Goal: Information Seeking & Learning: Understand process/instructions

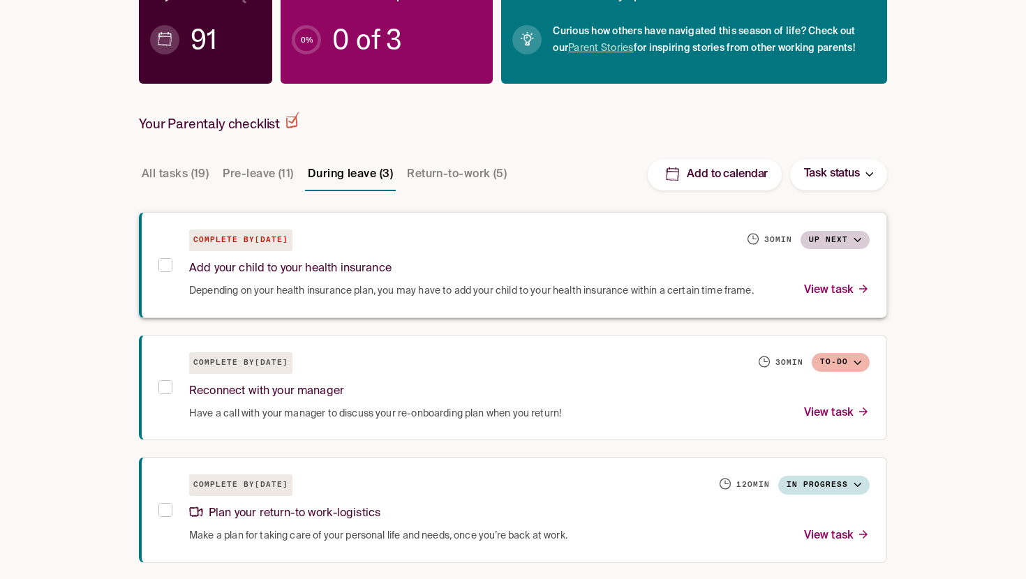
scroll to position [242, 0]
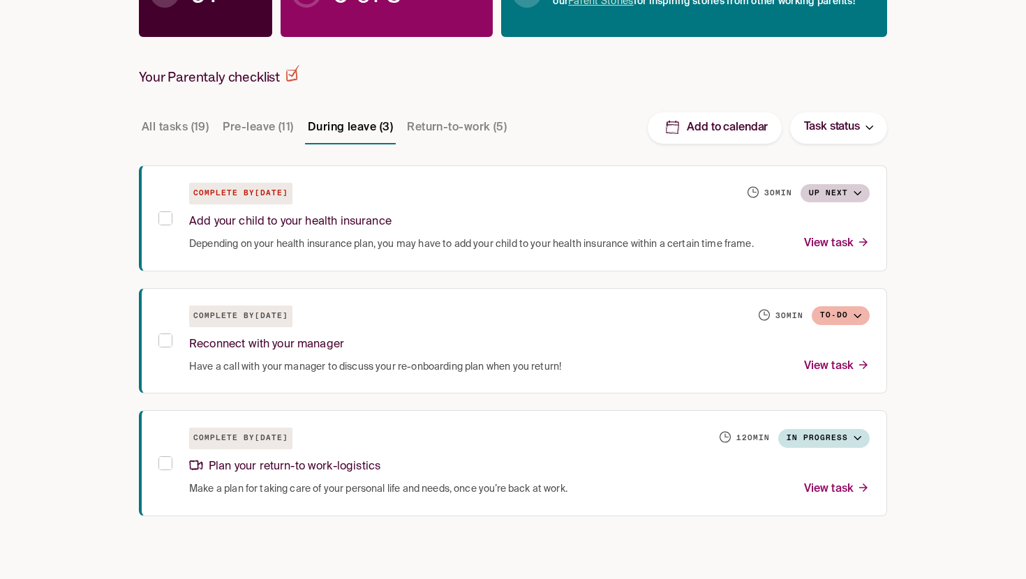
click at [262, 126] on button "Pre-leave (11)" at bounding box center [258, 128] width 76 height 34
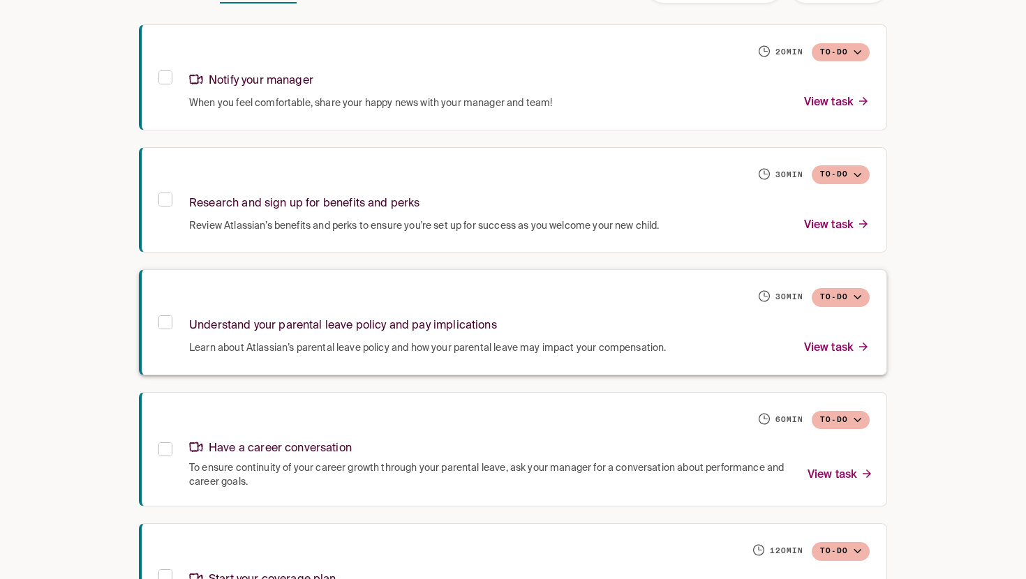
scroll to position [398, 0]
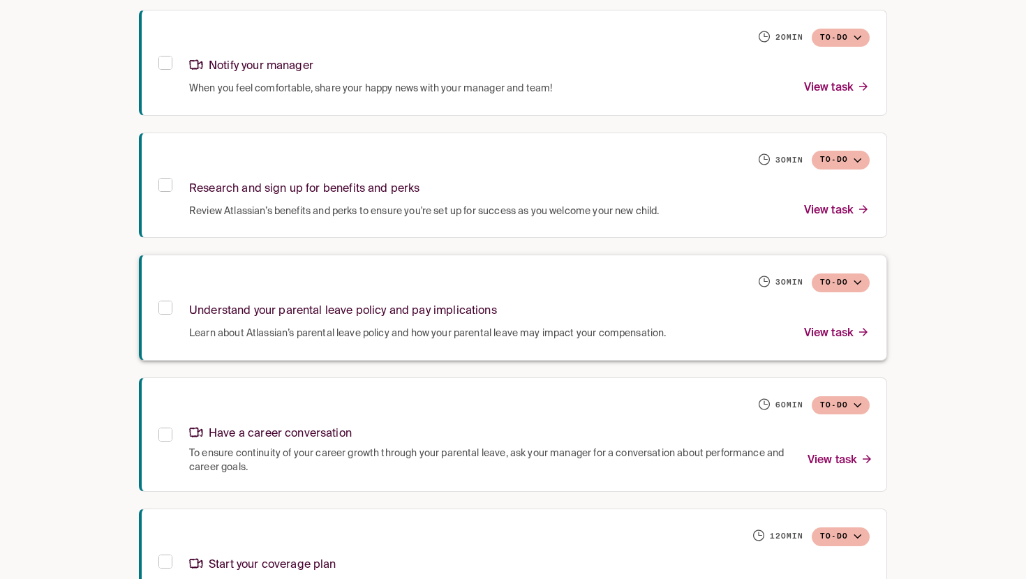
click at [625, 301] on div "Understand your parental leave policy and pay implications" at bounding box center [529, 309] width 681 height 30
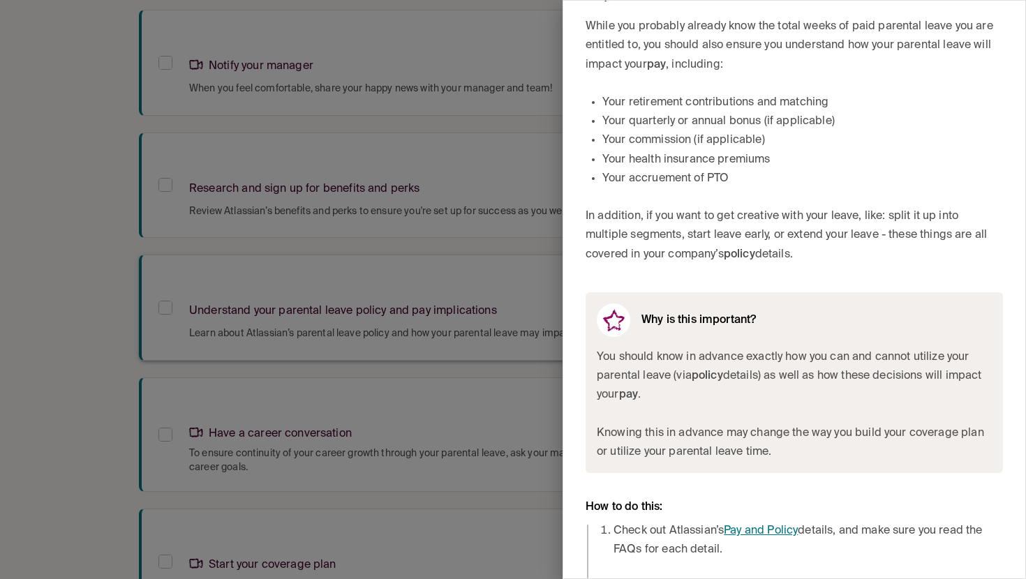
scroll to position [216, 0]
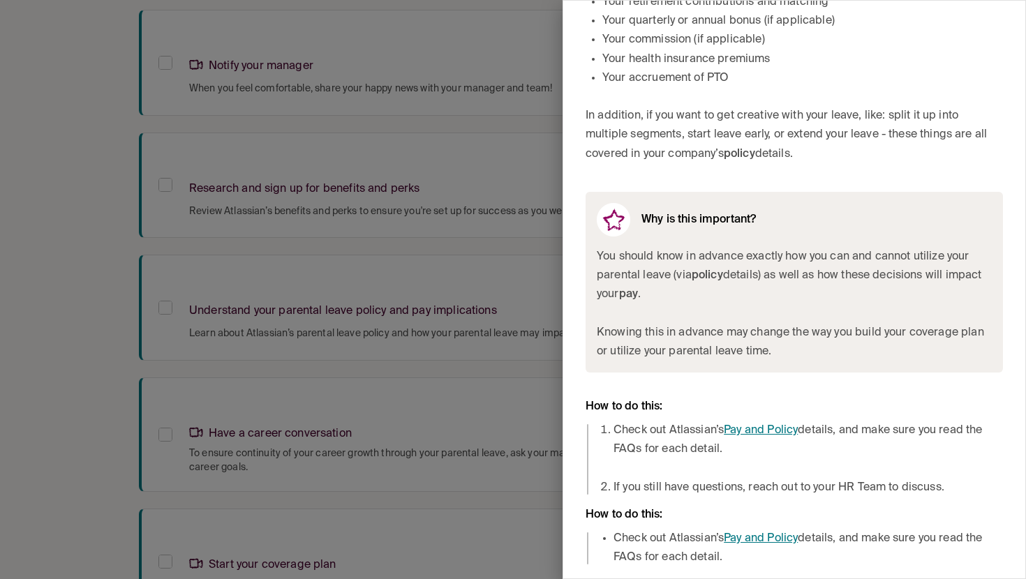
click at [757, 535] on link "Pay and Policy" at bounding box center [761, 538] width 74 height 11
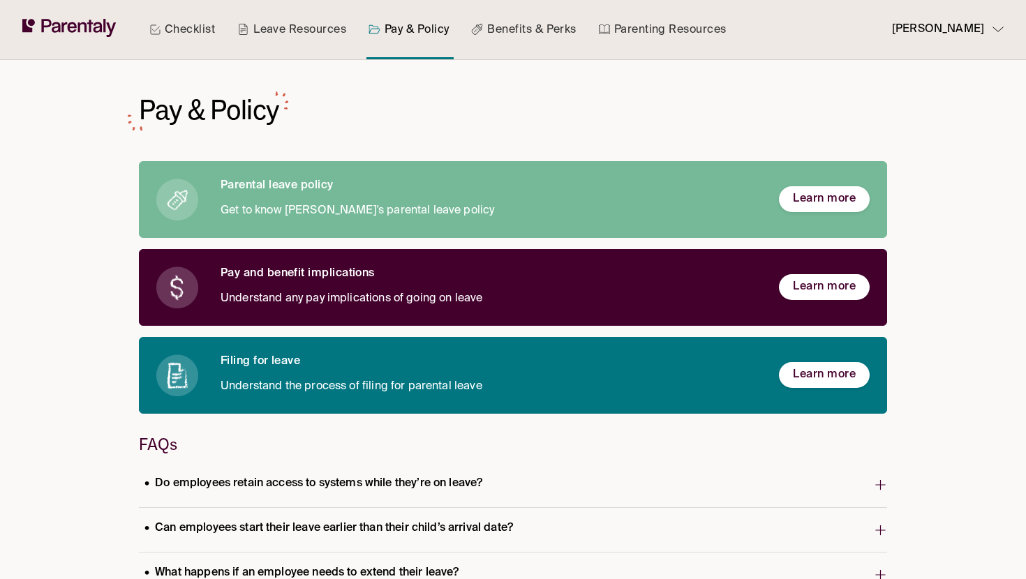
click at [931, 43] on button "Sara Ophoff" at bounding box center [942, 29] width 123 height 59
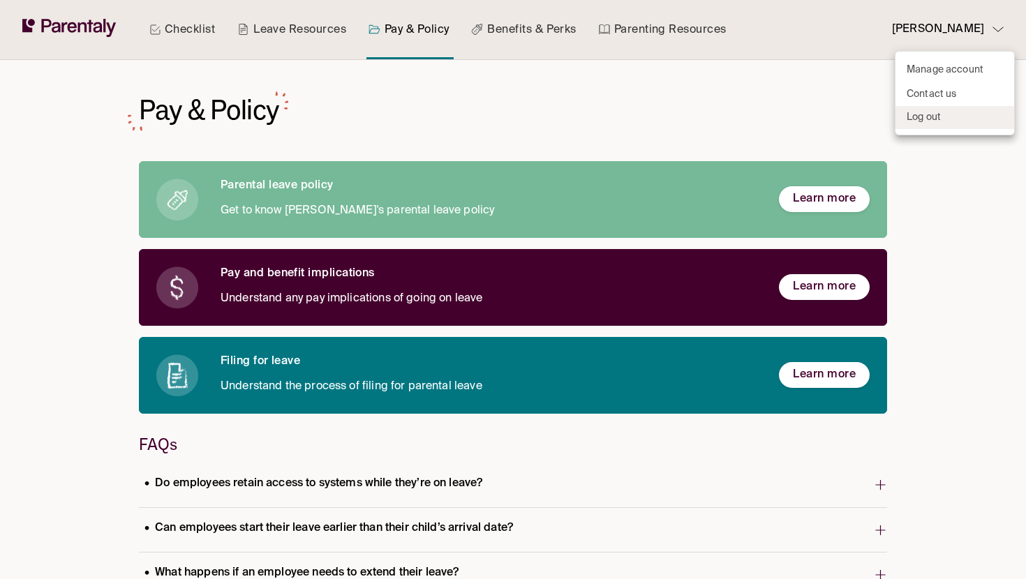
click at [926, 116] on p "Log out" at bounding box center [924, 117] width 34 height 15
